Goal: Transaction & Acquisition: Subscribe to service/newsletter

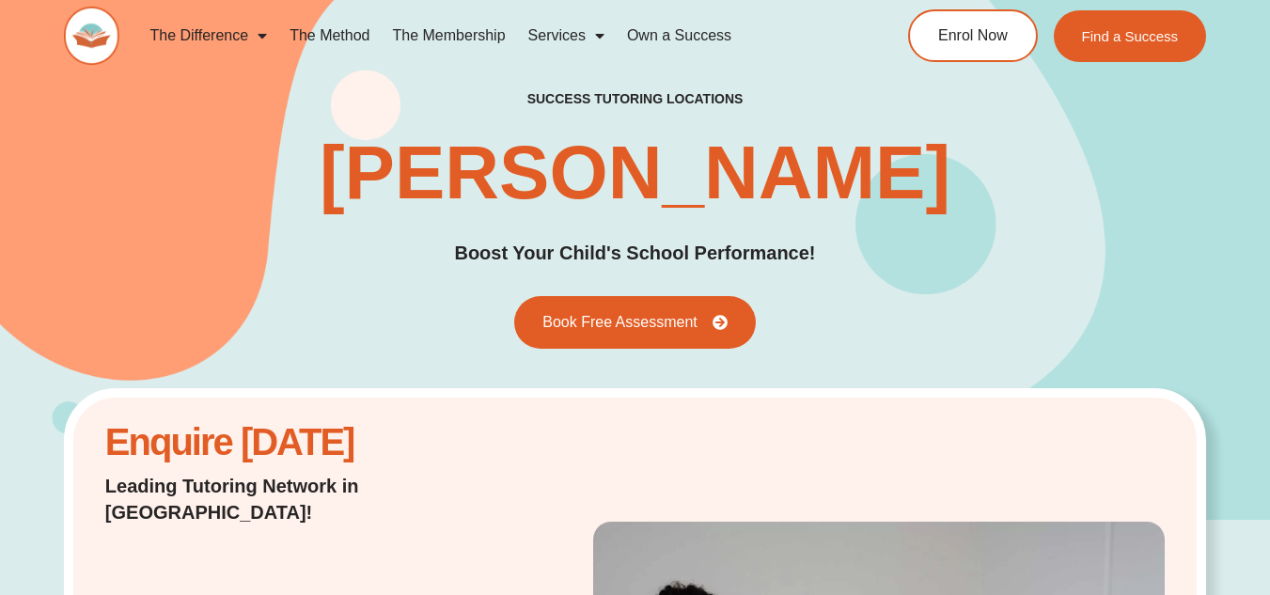
click at [433, 33] on link "The Membership" at bounding box center [449, 35] width 135 height 43
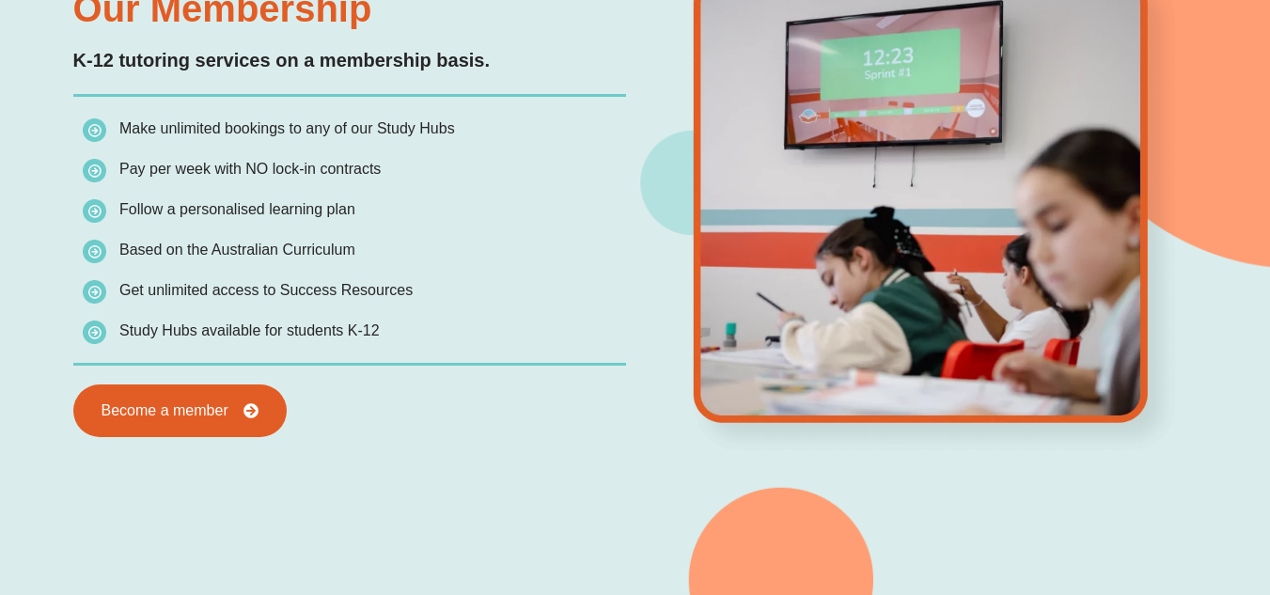
scroll to position [1654, 0]
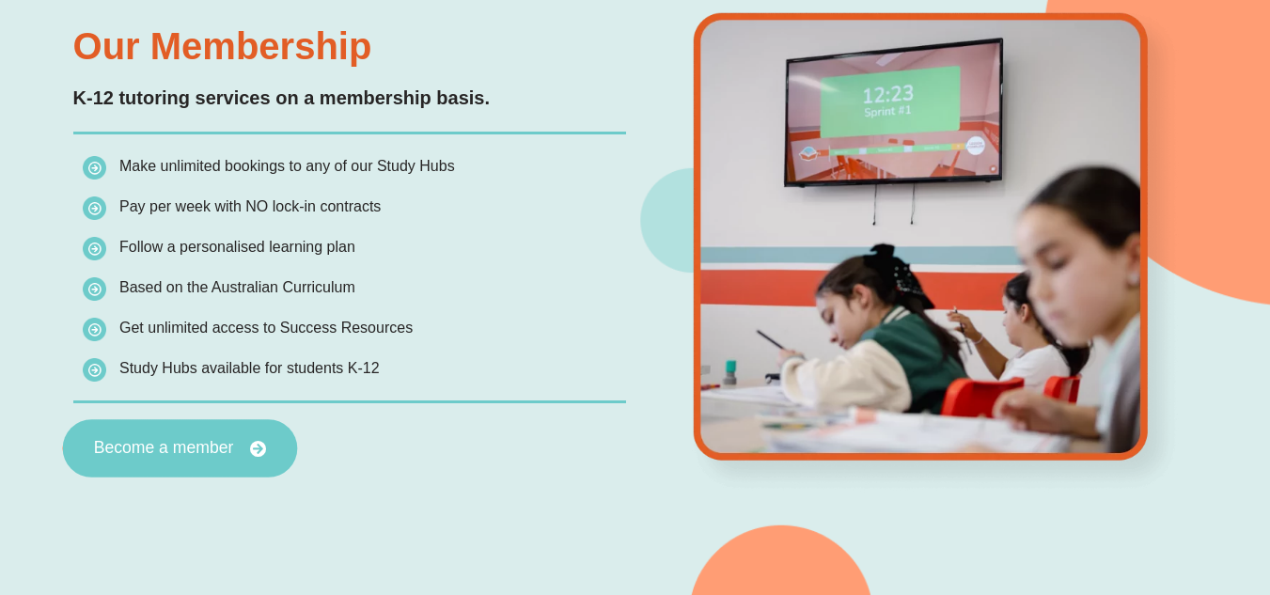
click at [199, 440] on span "Become a member" at bounding box center [163, 448] width 140 height 17
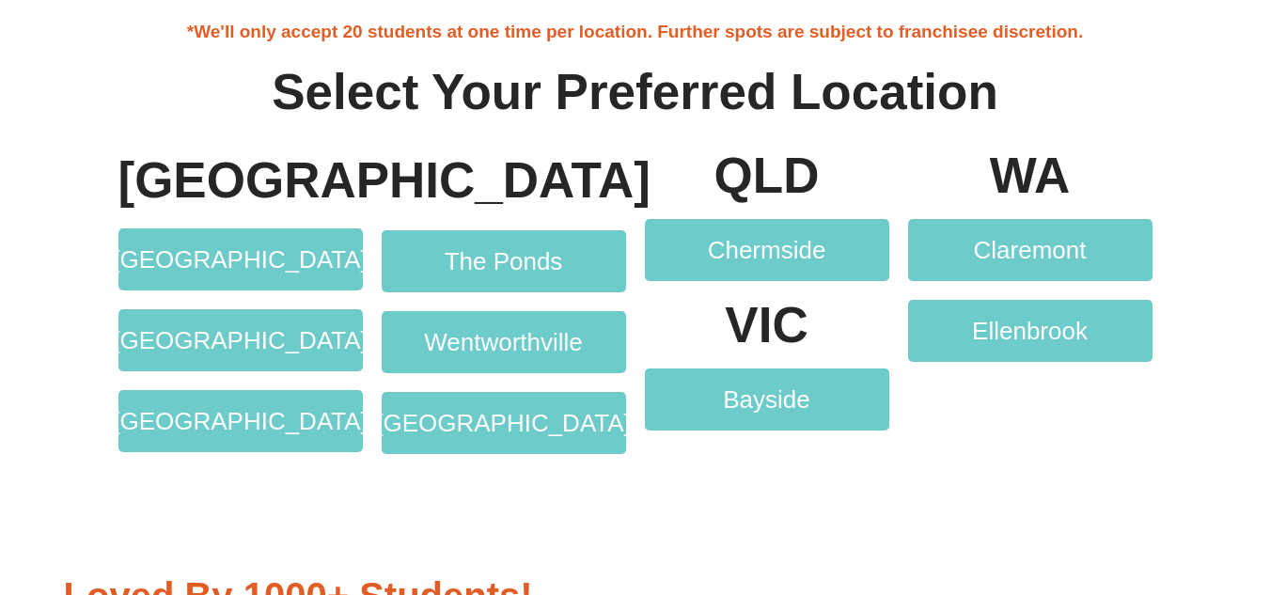
scroll to position [3420, 0]
